Goal: Task Accomplishment & Management: Use online tool/utility

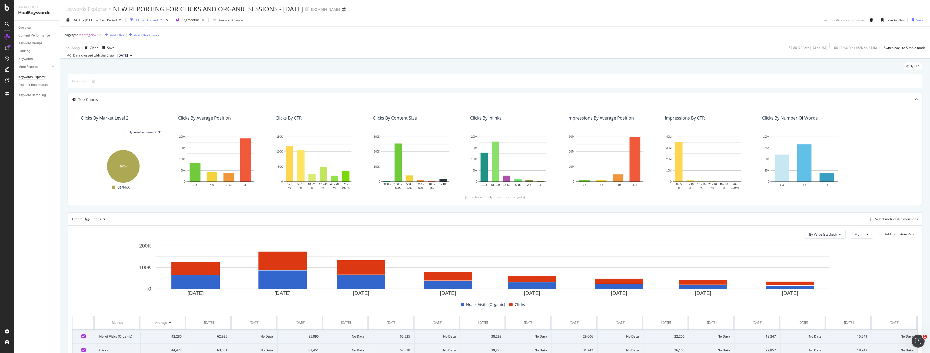
scroll to position [28, 0]
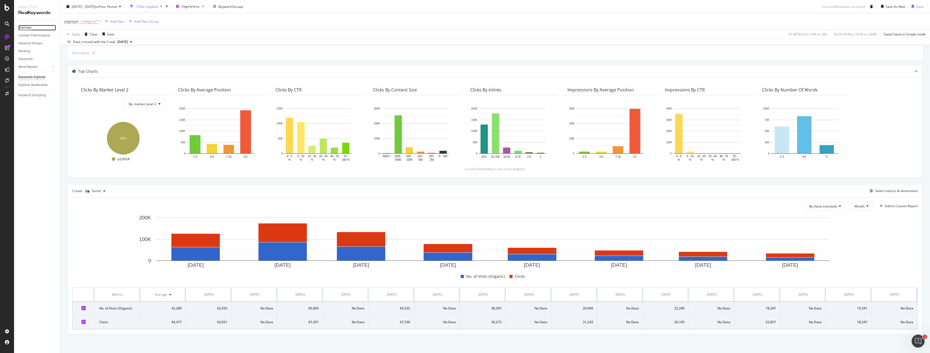
click at [21, 26] on div "Overview" at bounding box center [24, 28] width 13 height 6
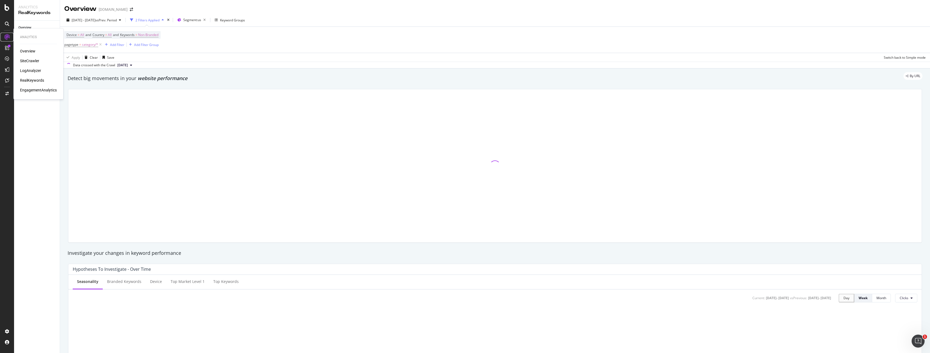
click at [4, 35] on div at bounding box center [7, 37] width 9 height 9
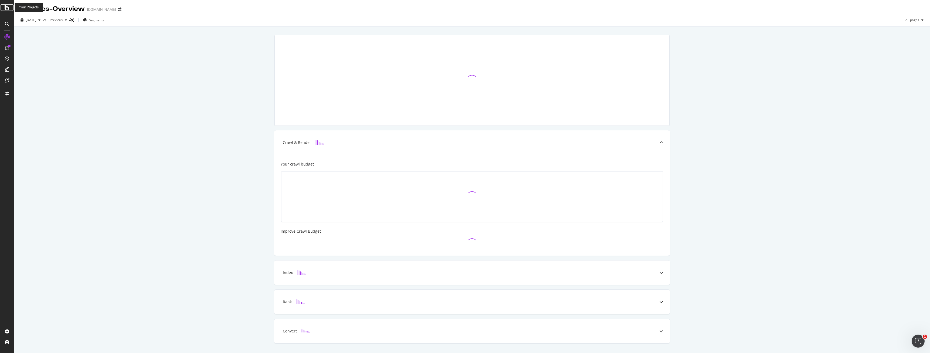
click at [2, 6] on div at bounding box center [7, 7] width 13 height 6
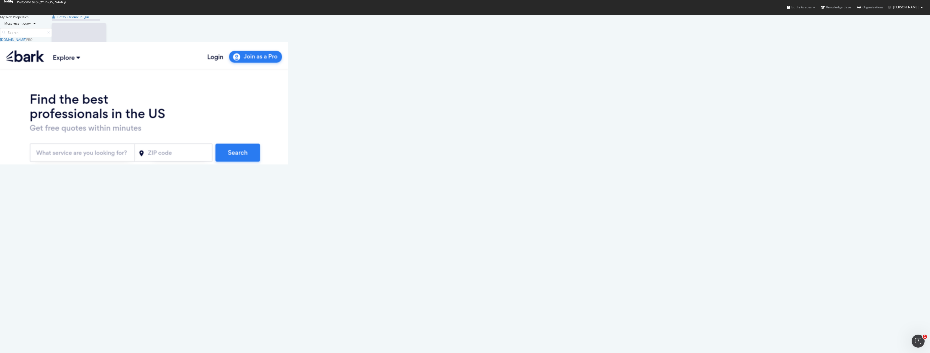
scroll to position [349, 922]
click at [21, 295] on div "SiteCrawler" at bounding box center [10, 297] width 21 height 5
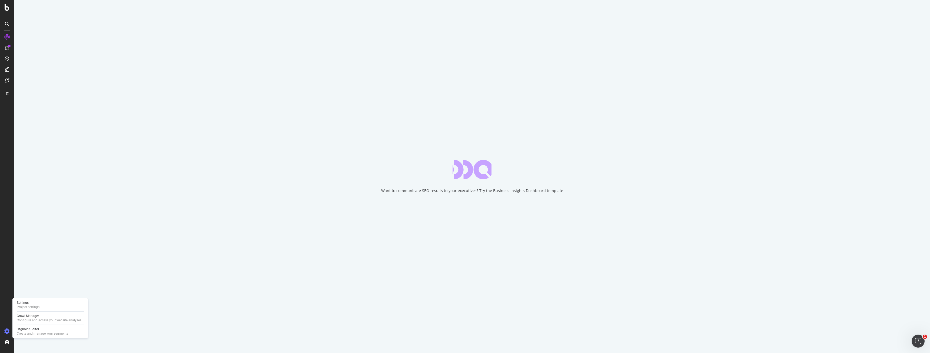
click at [13, 328] on div "Settings Project settings Crawl Manager Configure and access your website analy…" at bounding box center [50, 317] width 76 height 39
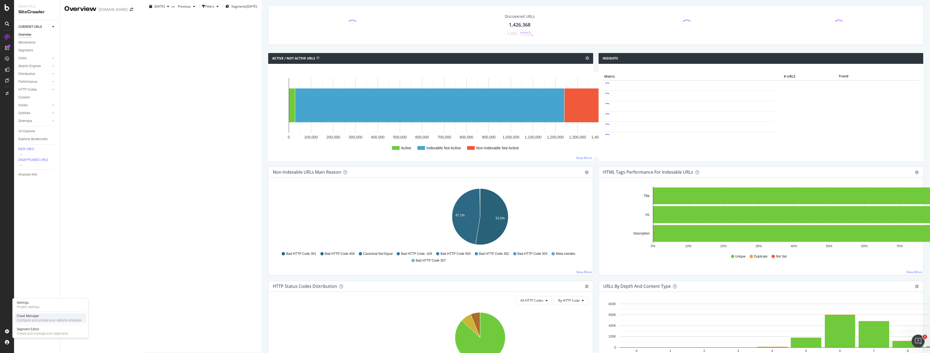
click at [24, 315] on div "Crawl Manager" at bounding box center [49, 316] width 65 height 4
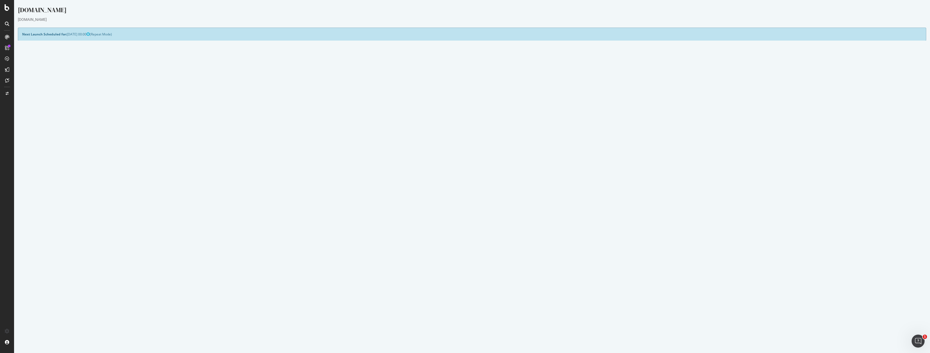
click at [460, 149] on button "Yes! Start Now" at bounding box center [465, 146] width 34 height 9
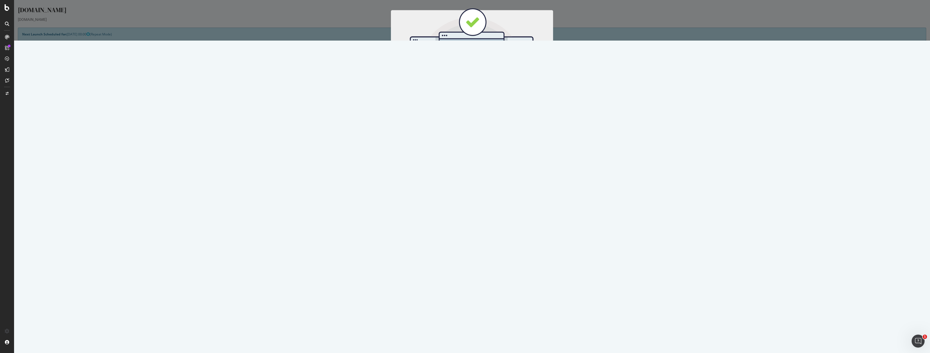
click at [485, 92] on button "Start Now" at bounding box center [482, 89] width 24 height 9
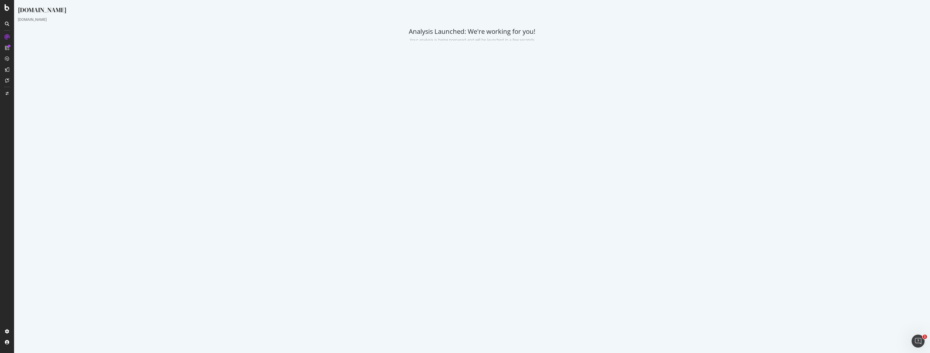
click at [6, 11] on div at bounding box center [7, 176] width 14 height 353
click at [8, 11] on icon at bounding box center [7, 7] width 5 height 6
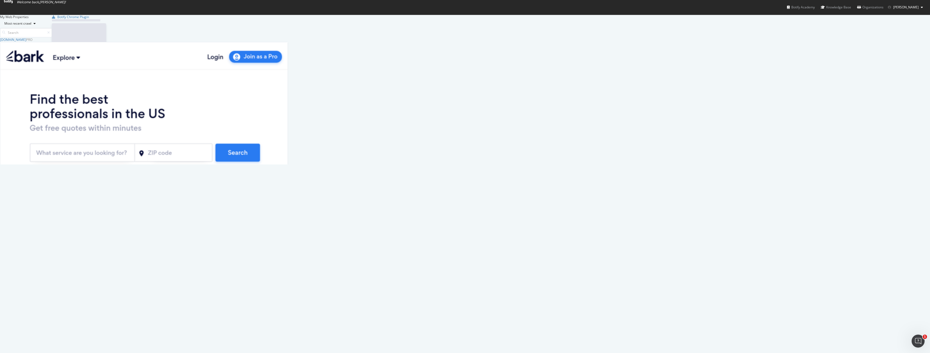
scroll to position [349, 922]
click at [21, 295] on div "SiteCrawler" at bounding box center [10, 297] width 21 height 5
